Goal: Complete application form

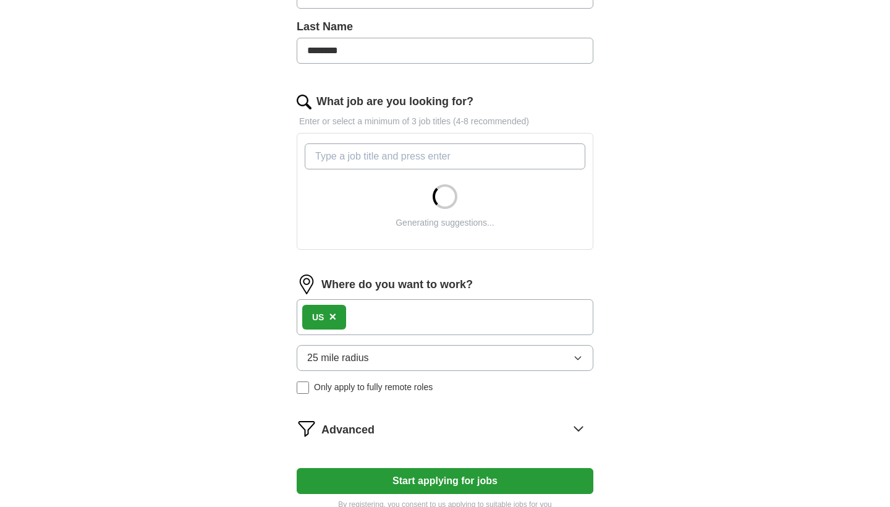
scroll to position [322, 0]
click at [523, 313] on div "US ×" at bounding box center [445, 316] width 297 height 36
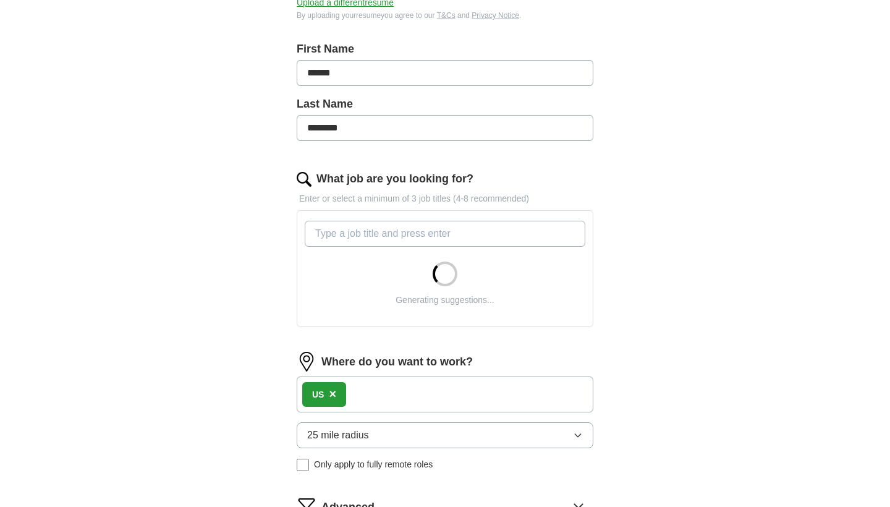
scroll to position [245, 0]
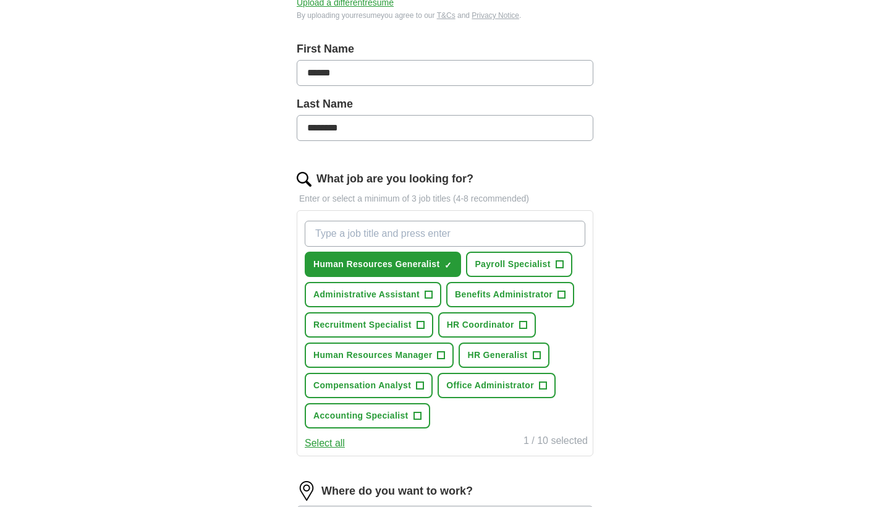
click at [557, 266] on span "+" at bounding box center [558, 264] width 7 height 10
click at [428, 295] on span "+" at bounding box center [428, 295] width 7 height 10
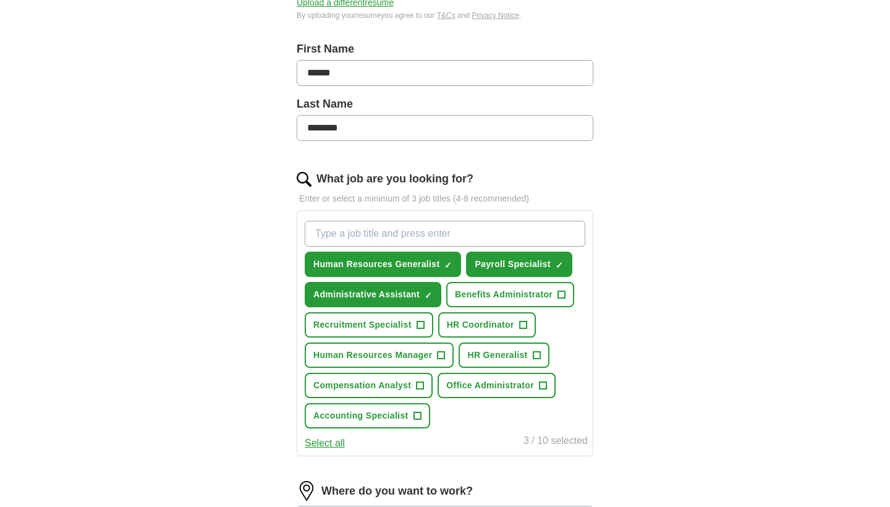
click at [465, 385] on span "Office Administrator" at bounding box center [490, 385] width 88 height 13
click at [413, 411] on span "+" at bounding box center [416, 416] width 7 height 10
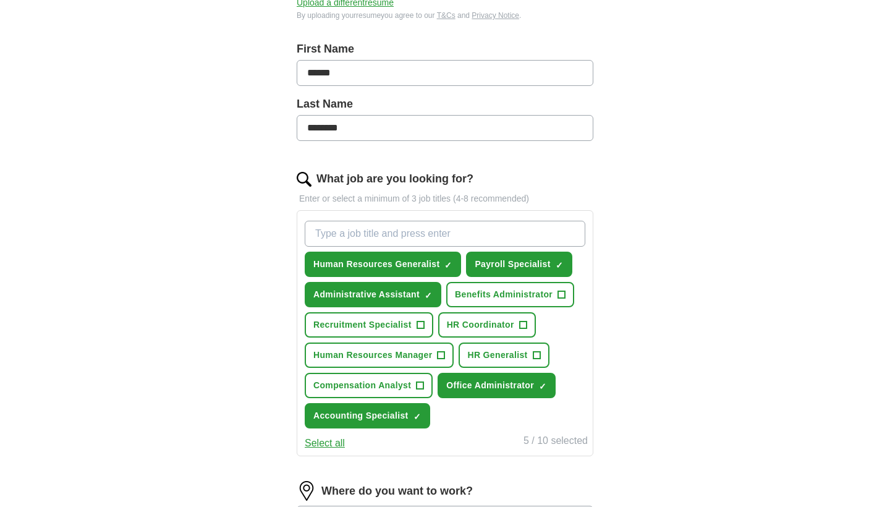
click at [527, 357] on span "HR Generalist" at bounding box center [497, 354] width 60 height 13
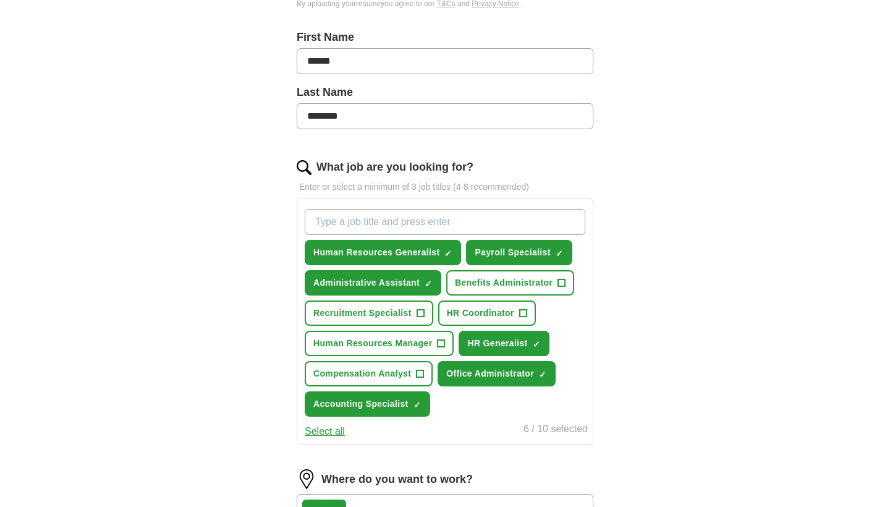
scroll to position [261, 0]
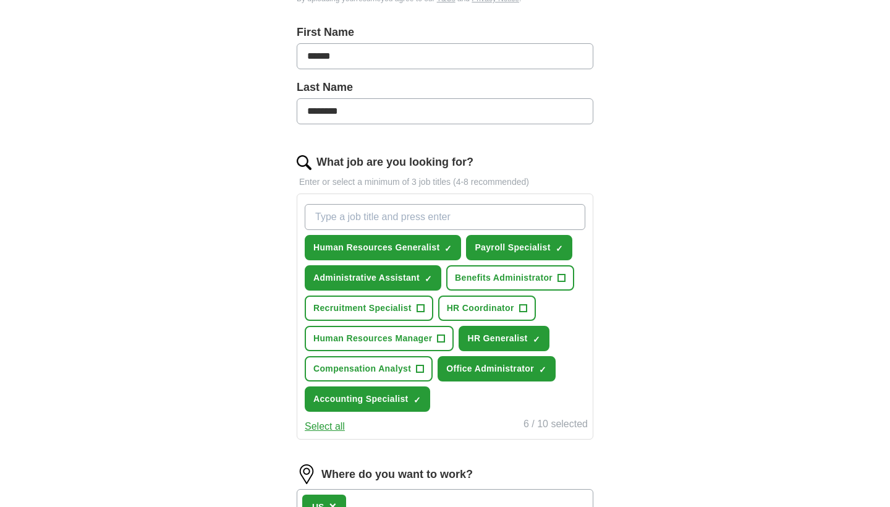
click at [404, 374] on span "Compensation Analyst" at bounding box center [362, 368] width 98 height 13
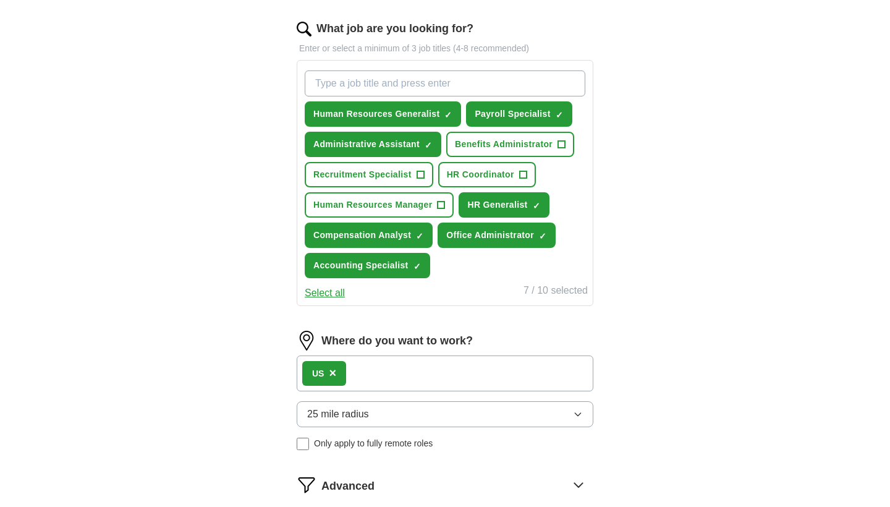
scroll to position [417, 0]
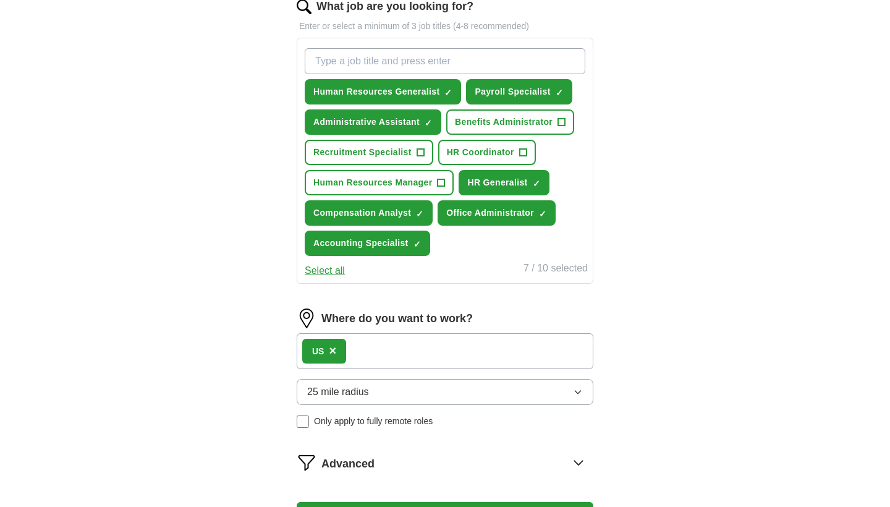
click at [407, 354] on div "US ×" at bounding box center [445, 351] width 297 height 36
click at [381, 348] on div "US ×" at bounding box center [445, 351] width 297 height 36
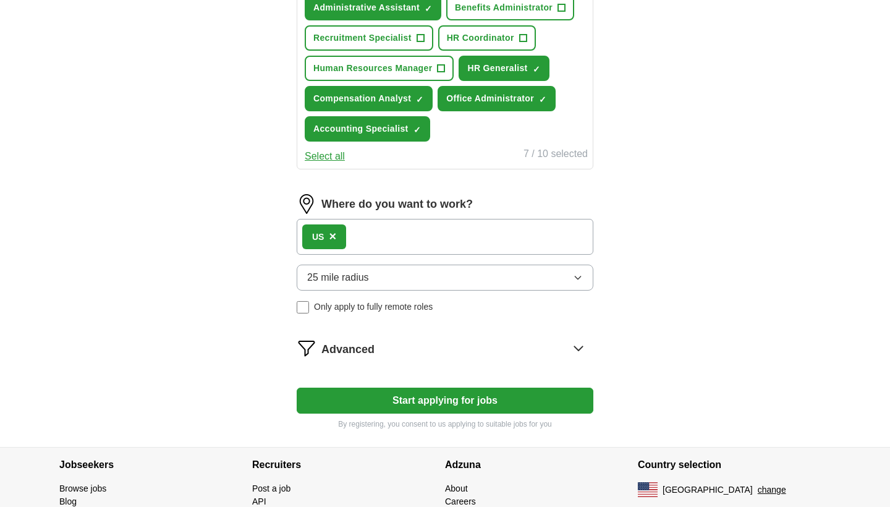
scroll to position [538, 0]
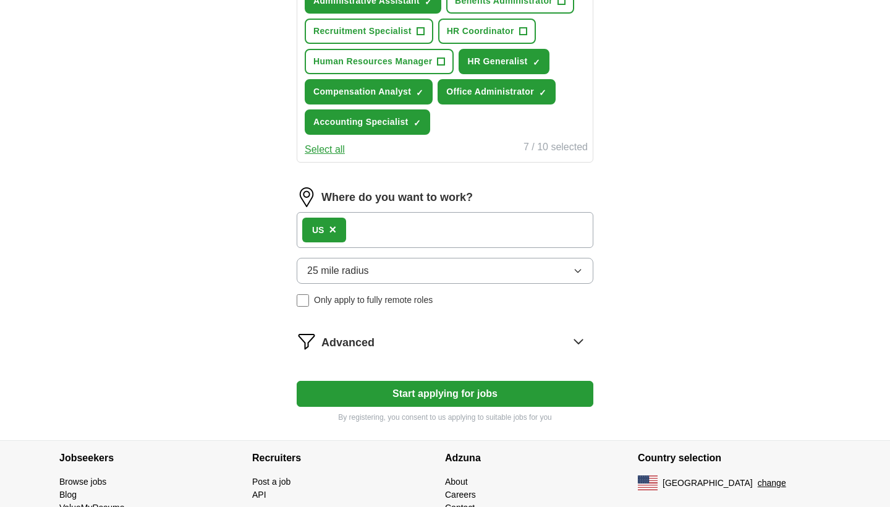
click at [395, 278] on button "25 mile radius" at bounding box center [445, 271] width 297 height 26
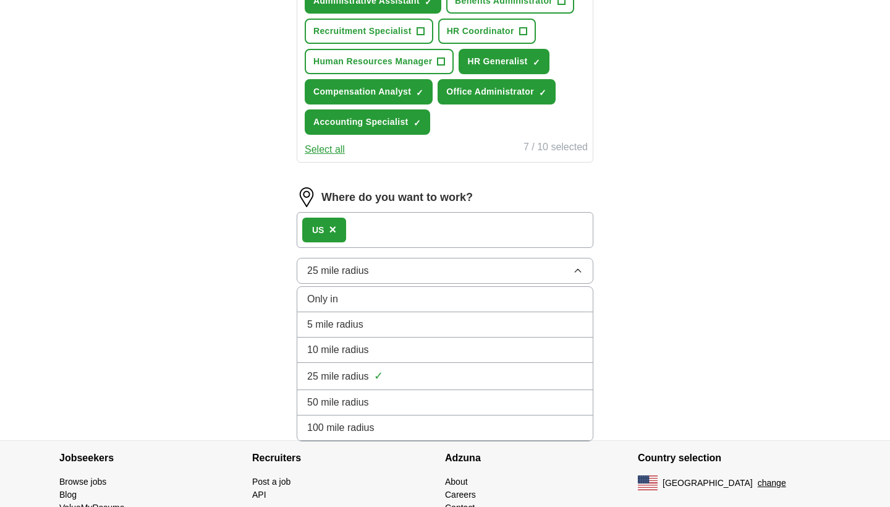
click at [361, 393] on li "50 mile radius" at bounding box center [444, 402] width 295 height 25
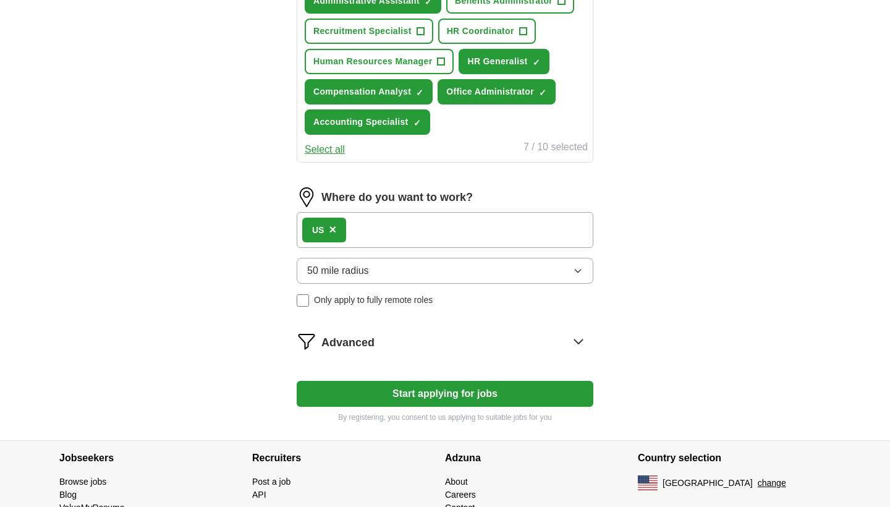
click at [408, 233] on div "US ×" at bounding box center [445, 230] width 297 height 36
click at [437, 339] on div "Advanced" at bounding box center [457, 341] width 272 height 20
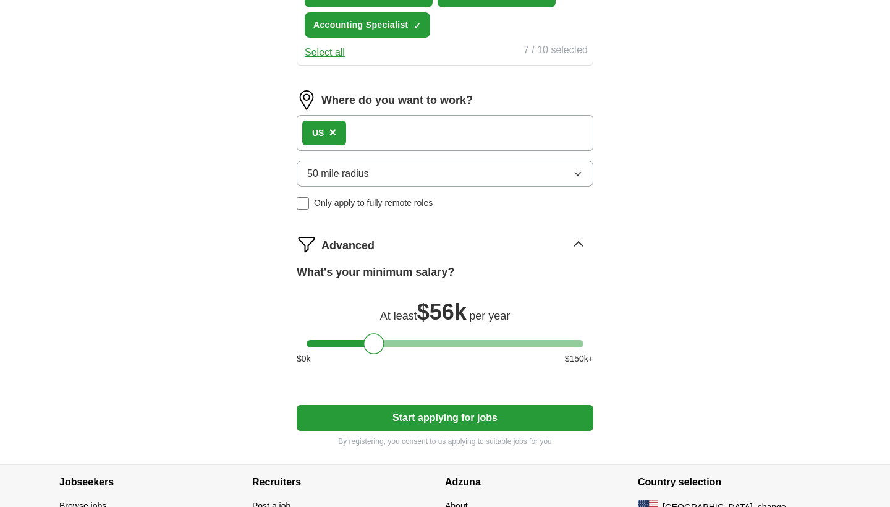
scroll to position [639, 0]
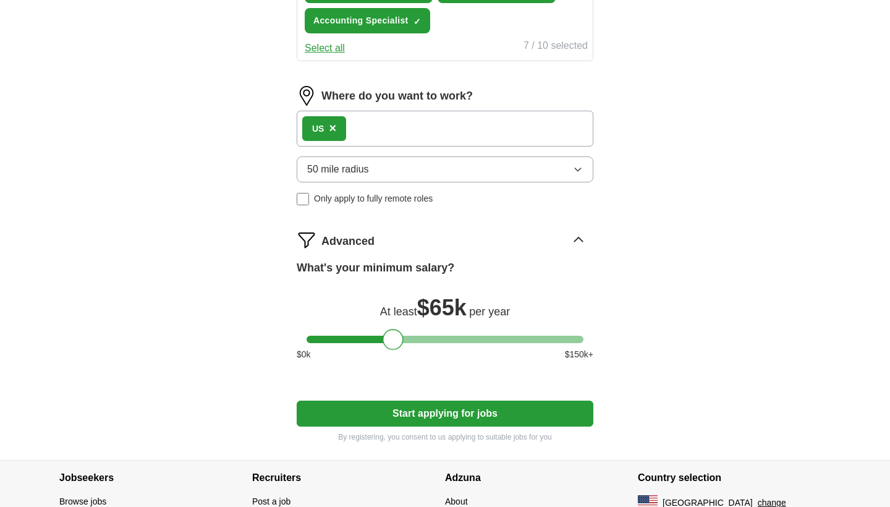
drag, startPoint x: 383, startPoint y: 337, endPoint x: 402, endPoint y: 339, distance: 19.2
click at [402, 339] on div at bounding box center [392, 339] width 21 height 21
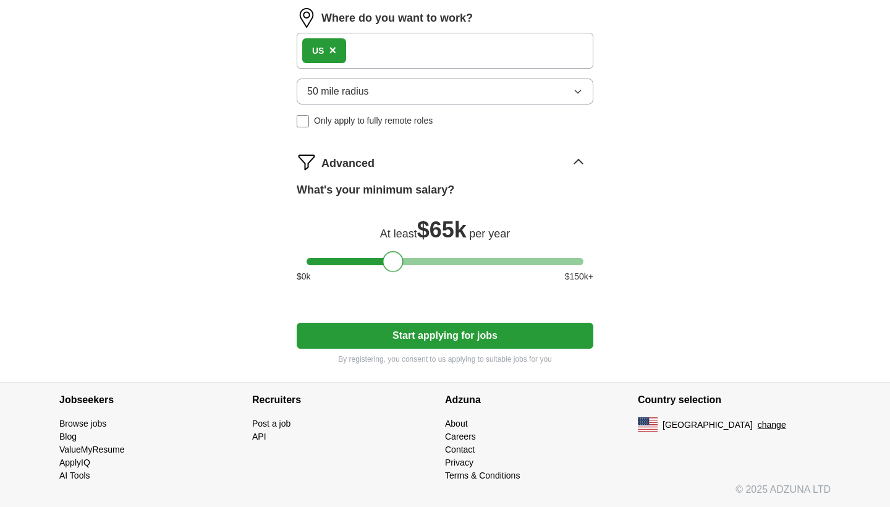
scroll to position [717, 0]
click at [411, 333] on button "Start applying for jobs" at bounding box center [445, 335] width 297 height 26
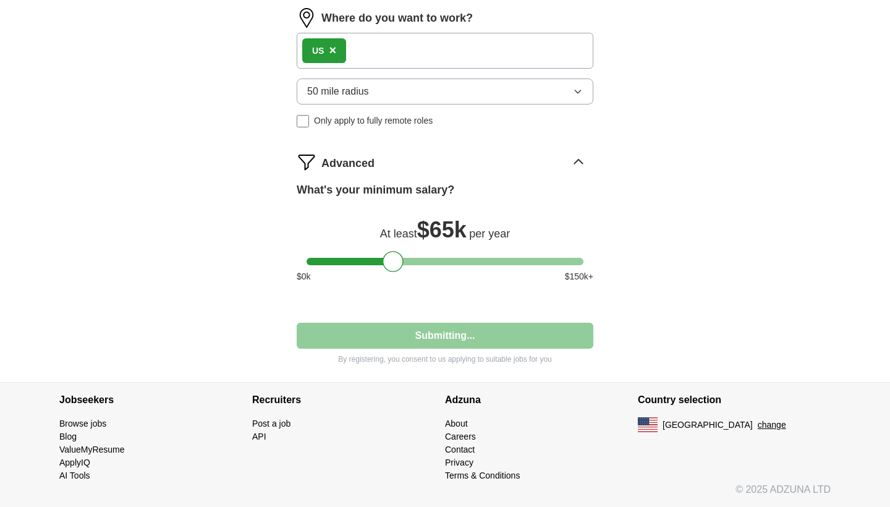
scroll to position [105, 0]
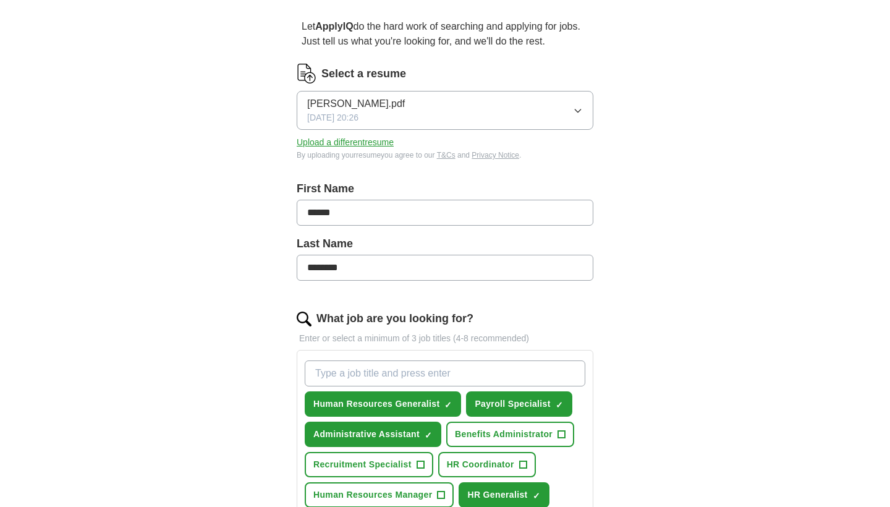
select select "**"
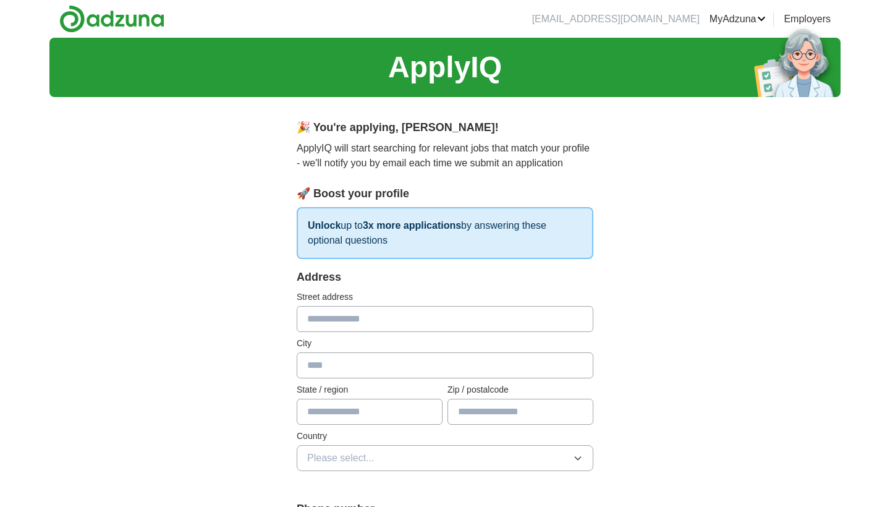
scroll to position [0, 0]
